Goal: Task Accomplishment & Management: Manage account settings

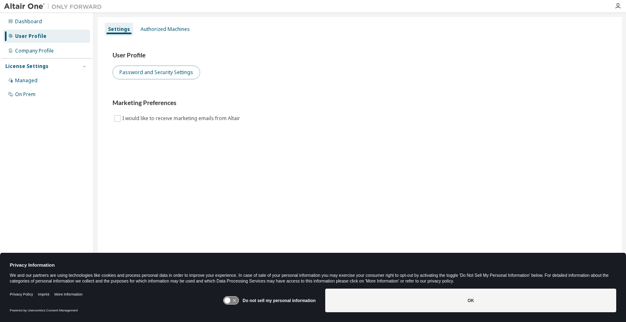
click at [140, 76] on button "Password and Security Settings" at bounding box center [156, 73] width 88 height 14
click at [132, 10] on div at bounding box center [358, 6] width 504 height 13
click at [103, 169] on div "Settings Authorized Machines User Profile Password and Security Settings Market…" at bounding box center [360, 155] width 524 height 277
